Goal: Task Accomplishment & Management: Manage account settings

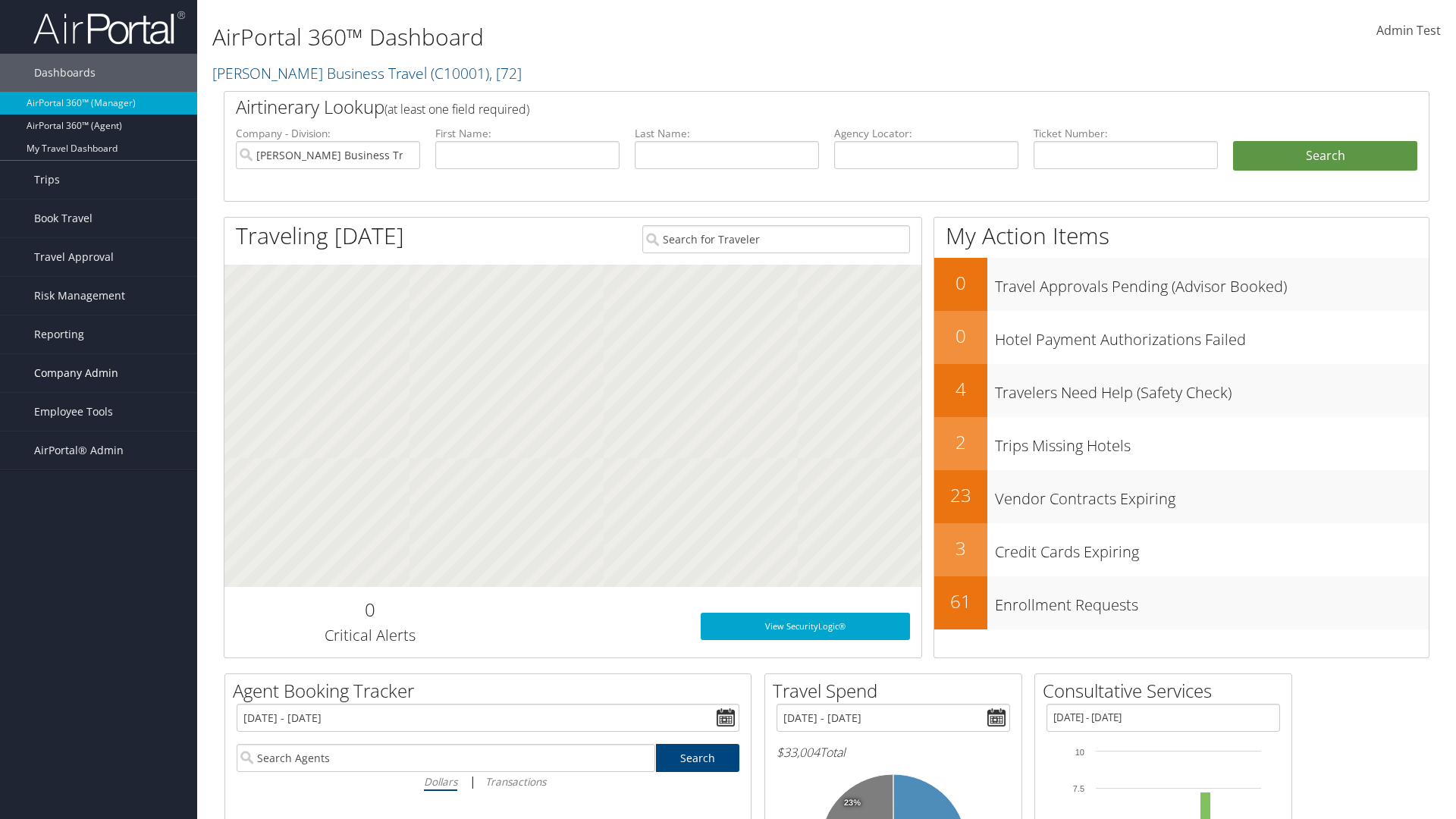
click at [99, 373] on span "Company Admin" at bounding box center [76, 373] width 84 height 38
click at [0, 0] on link "People" at bounding box center [0, 0] width 0 height 0
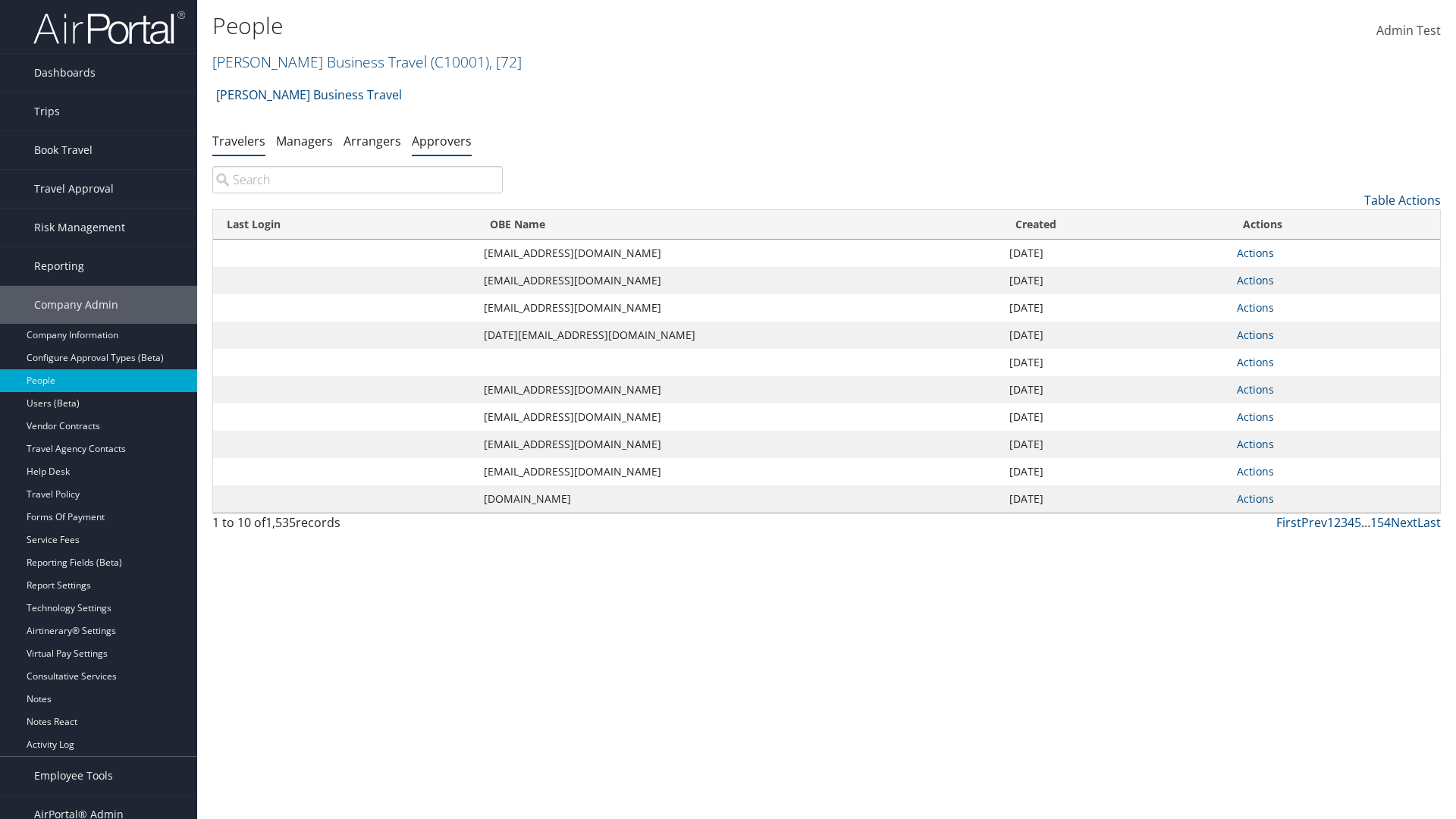
click at [441, 140] on link "Approvers" at bounding box center [442, 141] width 60 height 16
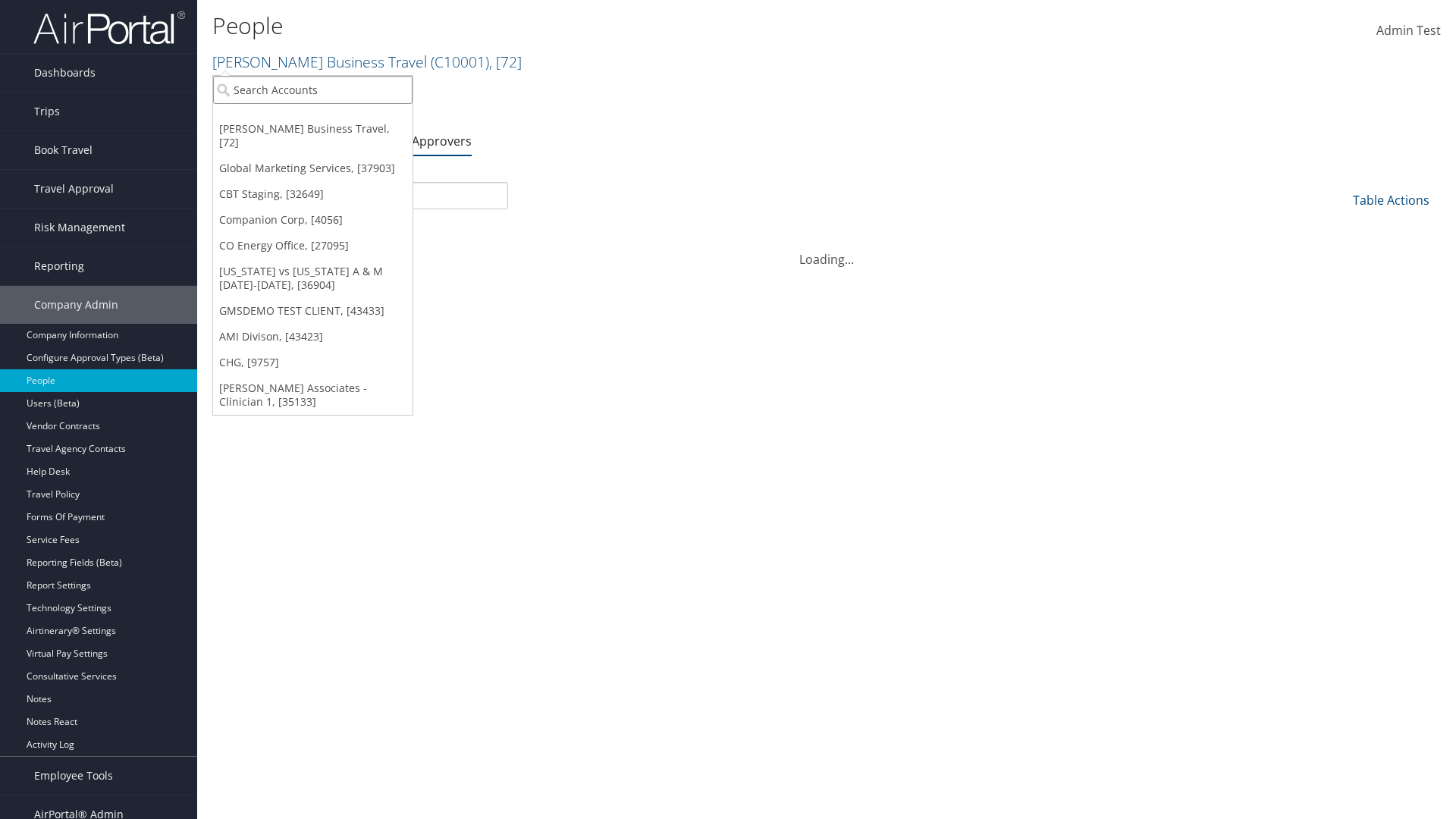
click at [313, 90] on input "search" at bounding box center [313, 90] width 200 height 28
type input "CBTSTG"
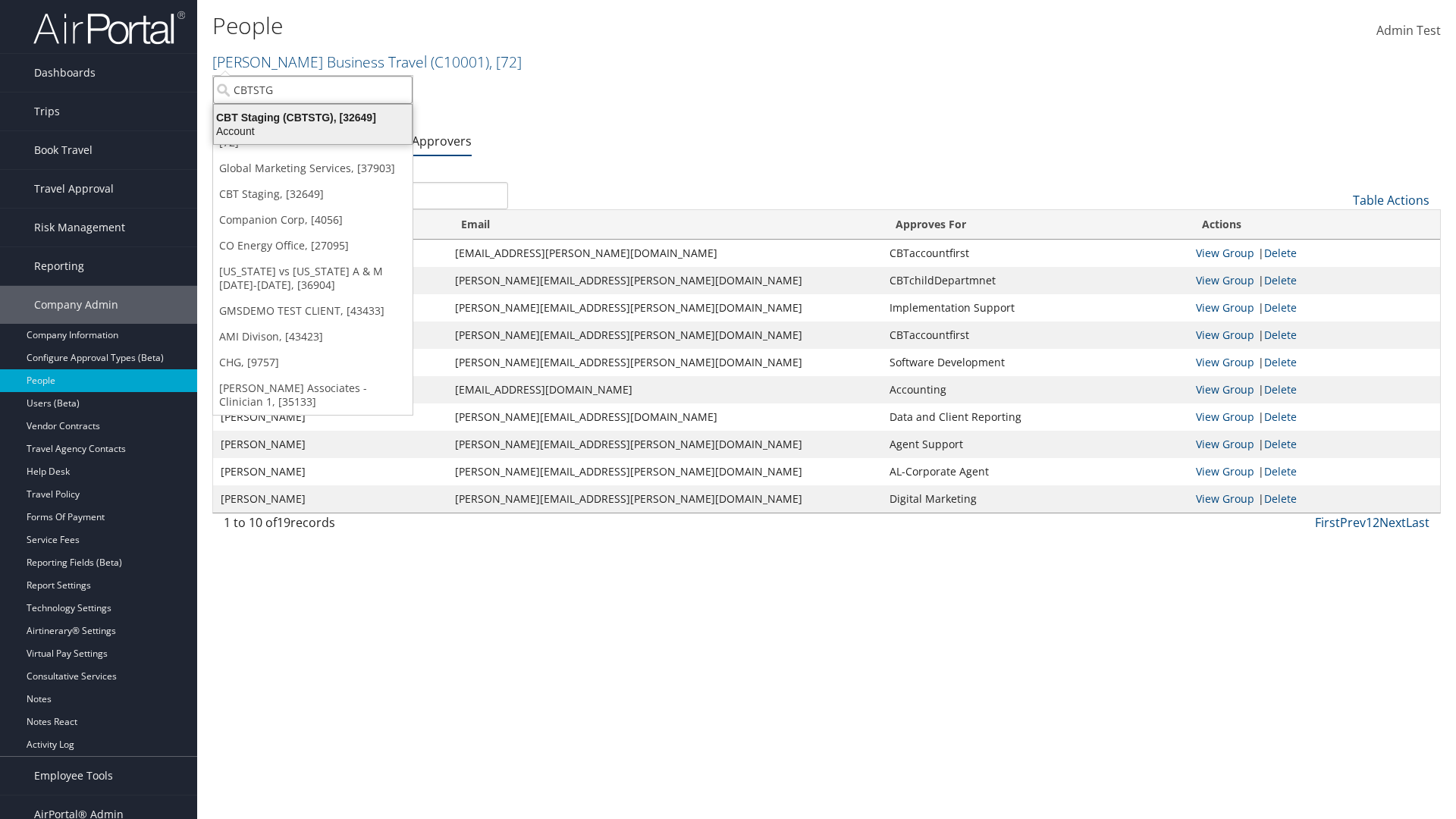
click at [313, 117] on div "CBT Staging (CBTSTG), [32649]" at bounding box center [312, 117] width 216 height 14
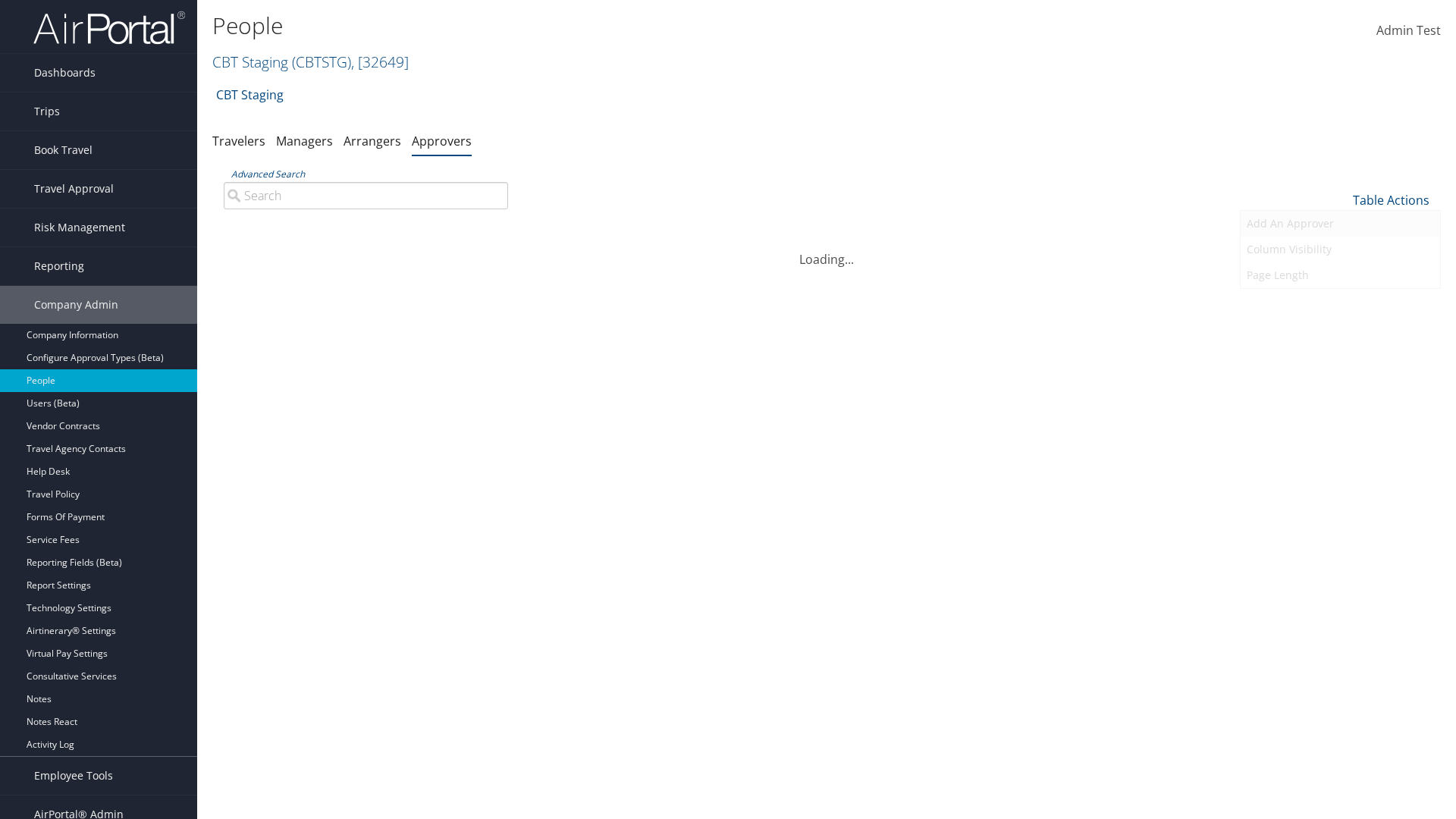
click at [1340, 224] on link "Add An Approver" at bounding box center [1340, 224] width 200 height 26
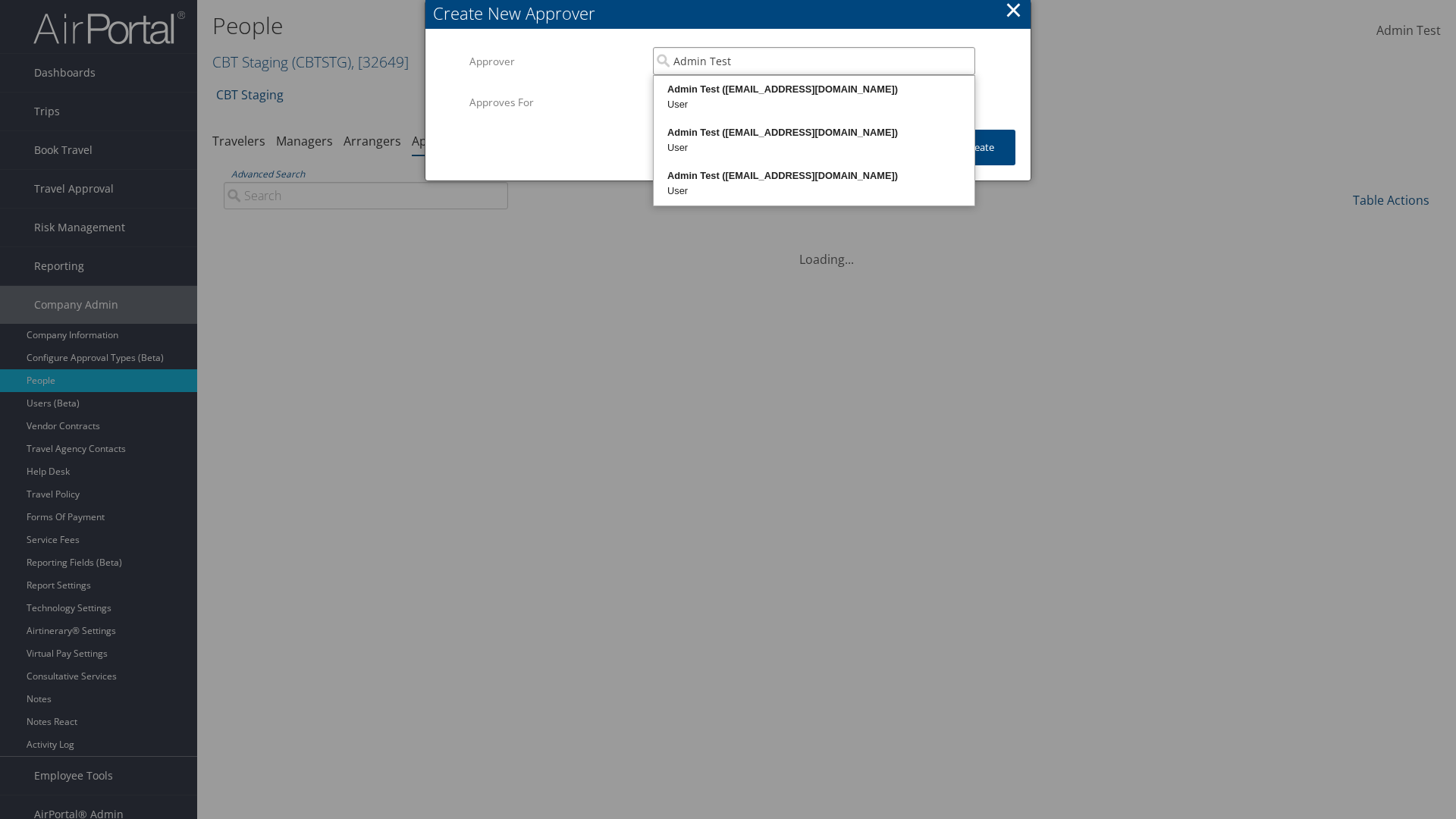
click at [814, 90] on div "Admin Test ([EMAIL_ADDRESS][DOMAIN_NAME])" at bounding box center [814, 90] width 316 height 15
type input "Admin Test"
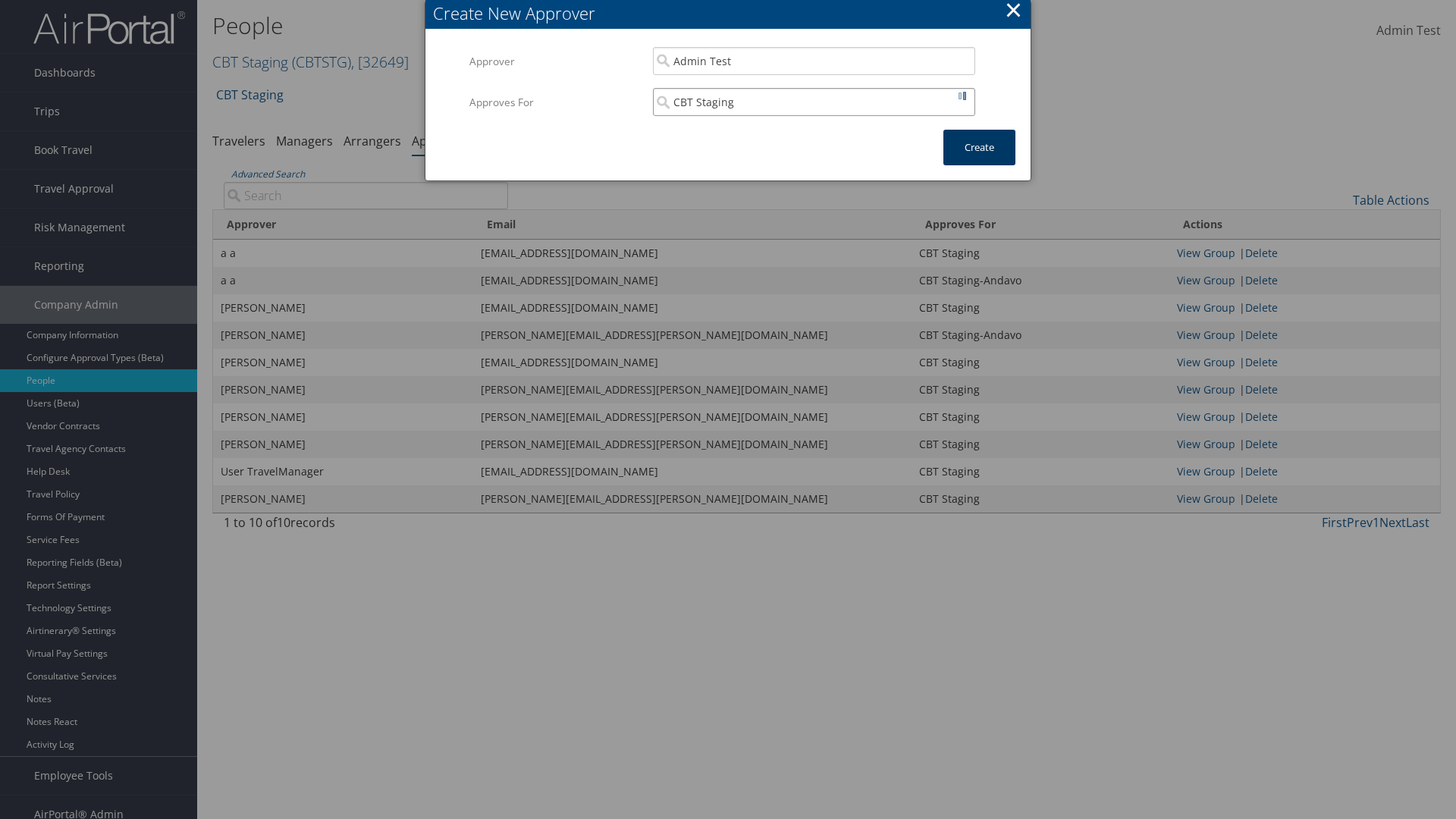
type input "CBT Staging"
click at [979, 147] on button "Create" at bounding box center [979, 147] width 72 height 36
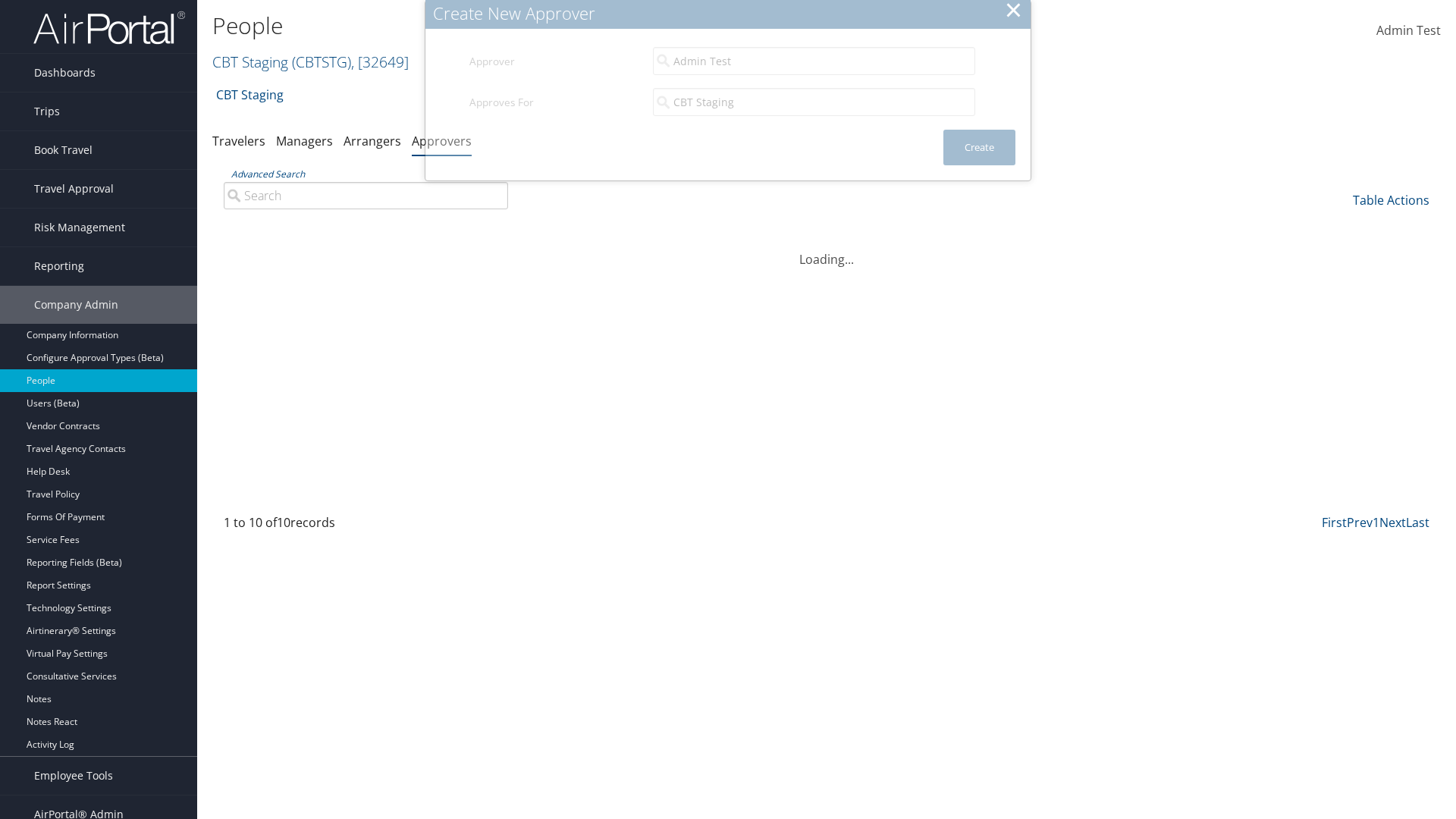
click at [366, 182] on input "Advanced Search" at bounding box center [366, 195] width 284 height 28
type input "Admin"
